Goal: Task Accomplishment & Management: Manage account settings

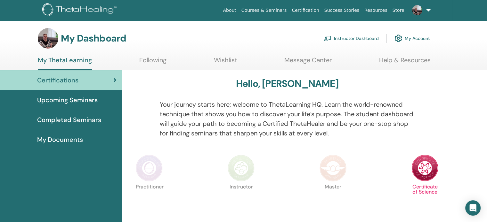
click at [408, 41] on link "My Account" at bounding box center [412, 38] width 36 height 14
